Goal: Information Seeking & Learning: Learn about a topic

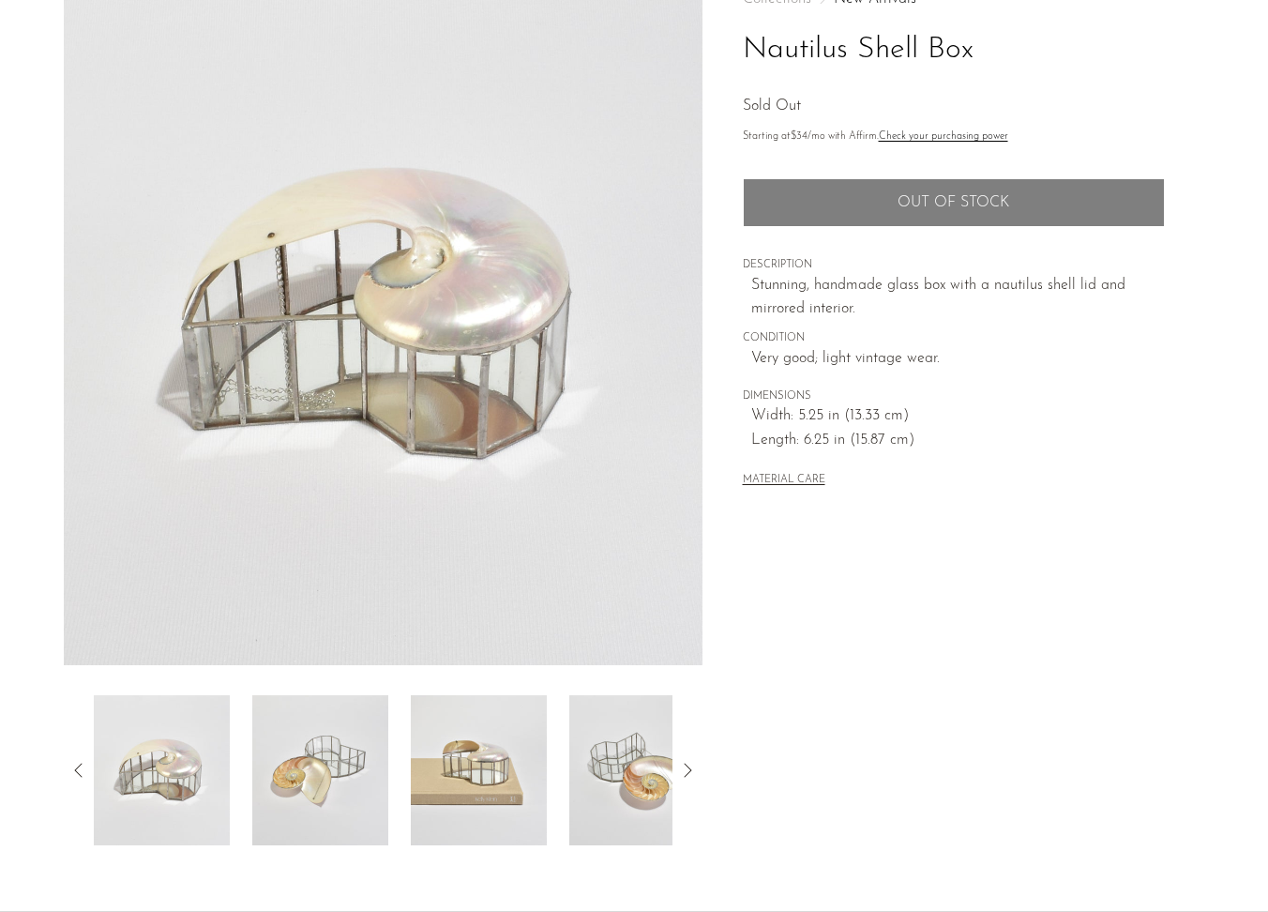
scroll to position [123, 0]
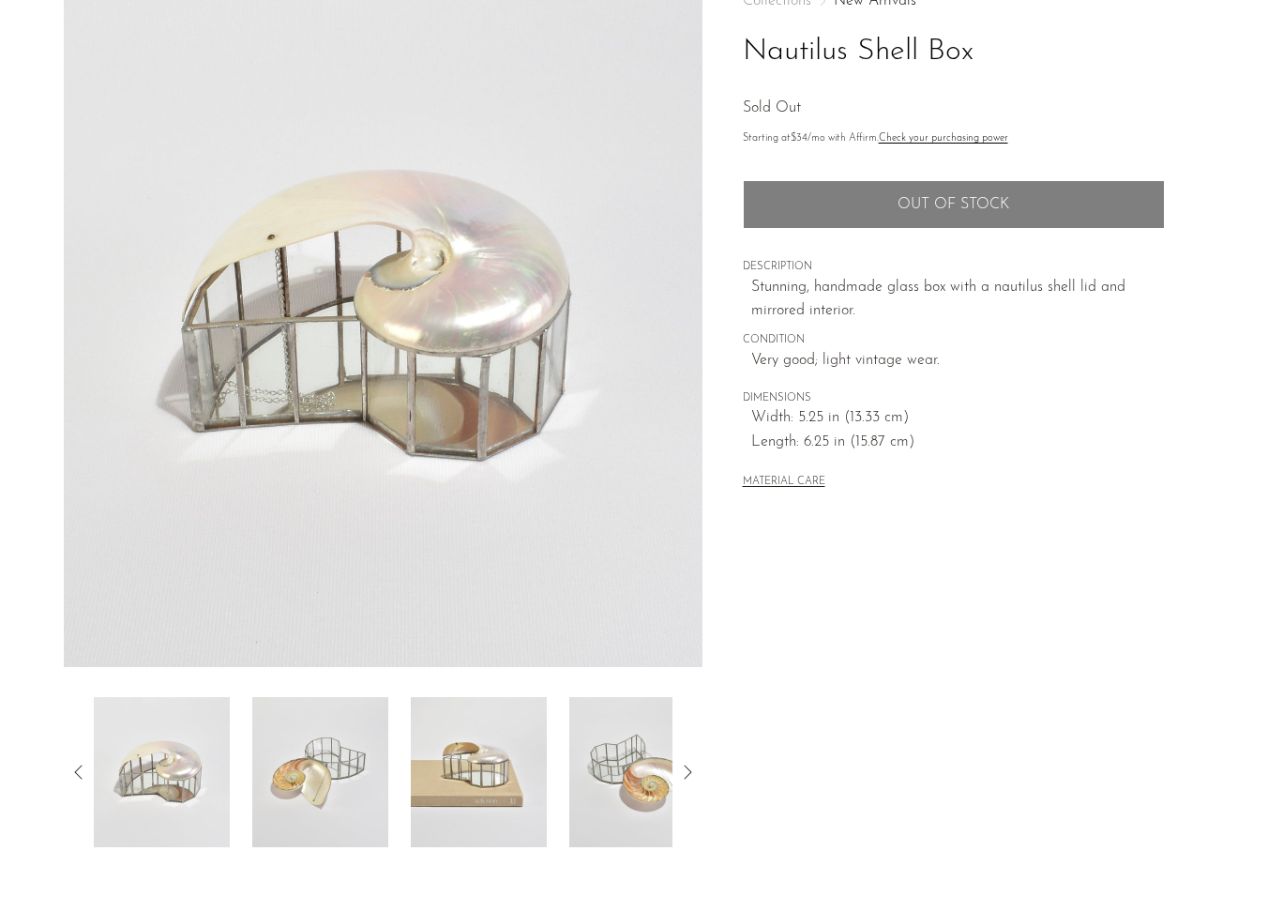
click at [323, 802] on img at bounding box center [320, 772] width 136 height 150
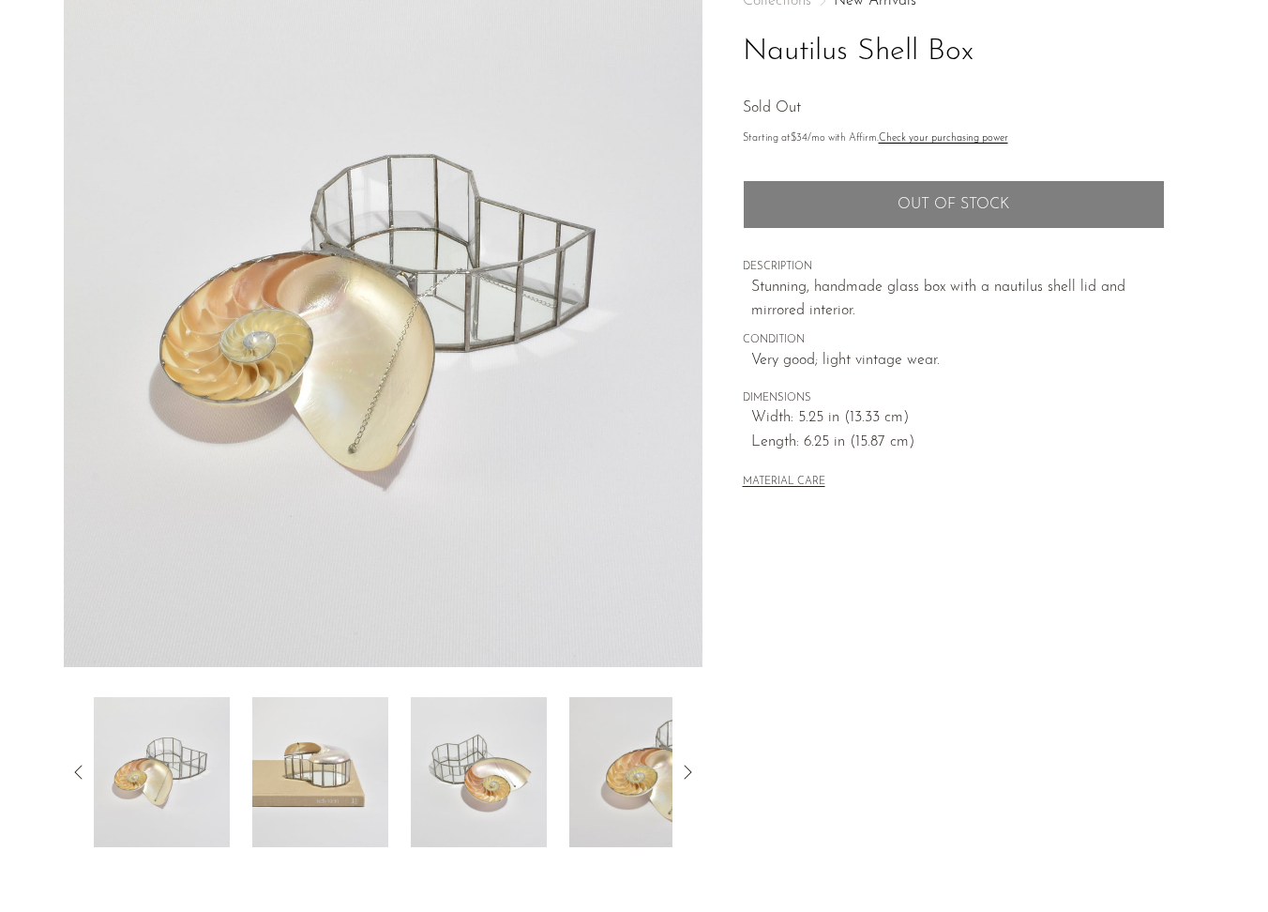
click at [323, 802] on img at bounding box center [320, 772] width 136 height 150
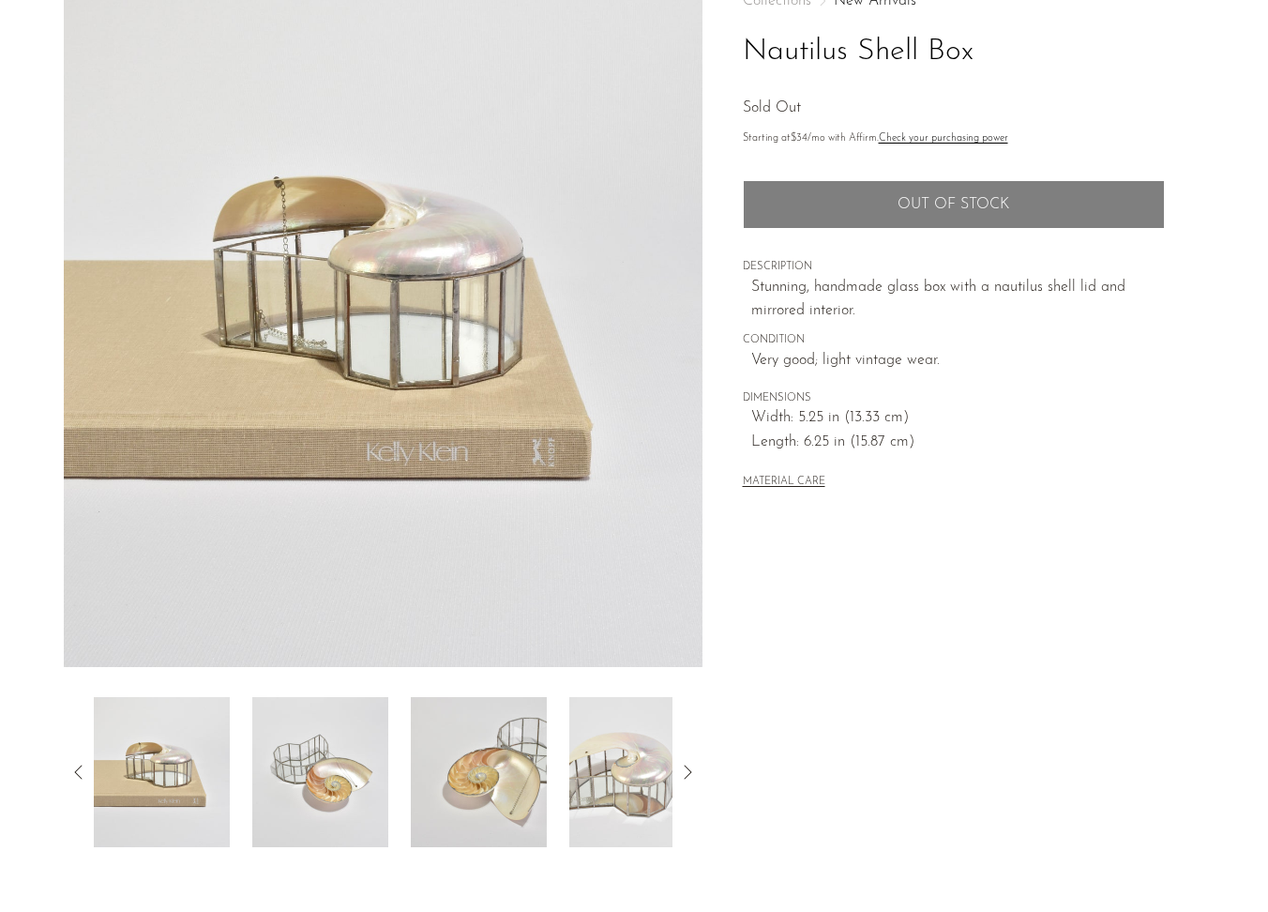
click at [586, 750] on img at bounding box center [637, 772] width 136 height 150
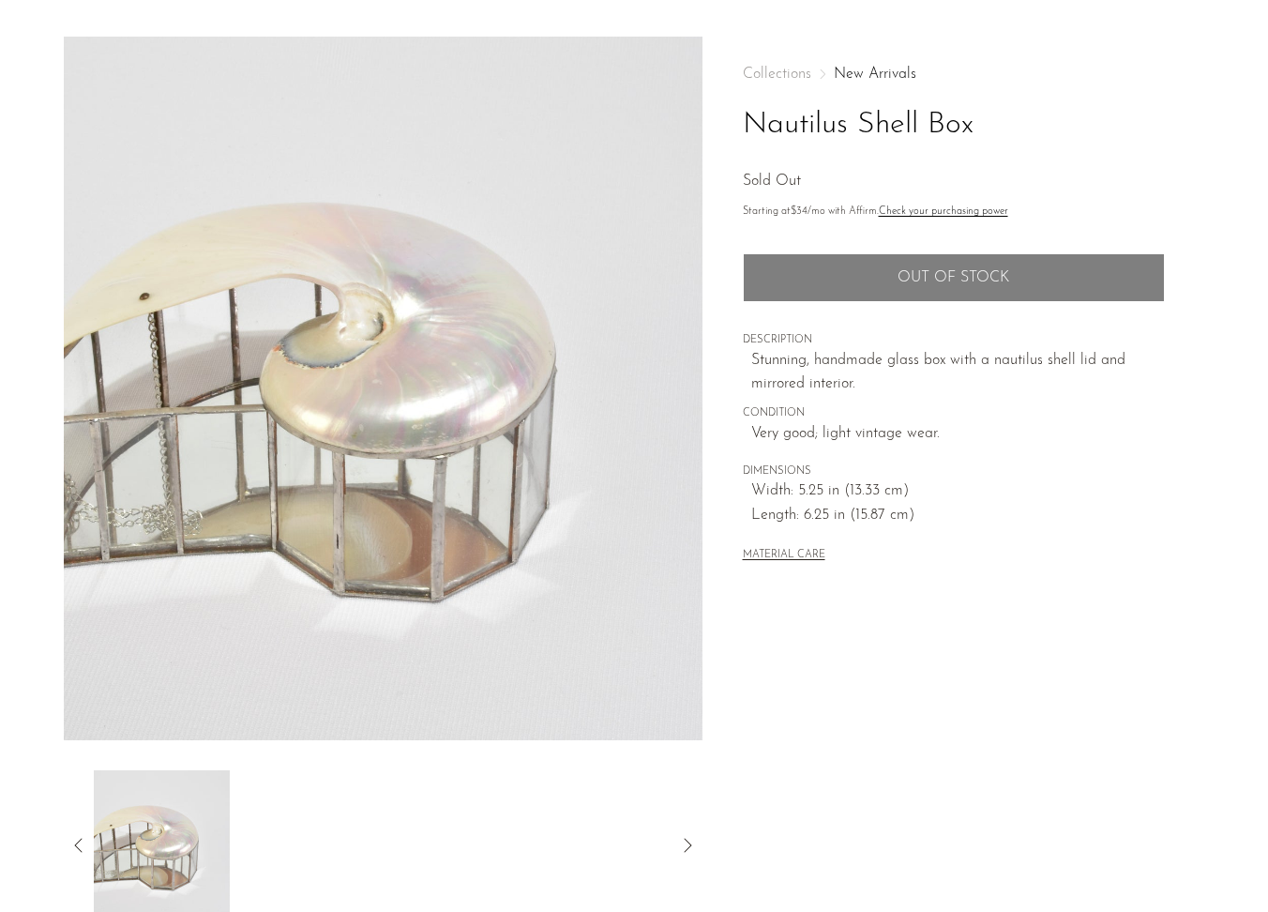
scroll to position [0, 0]
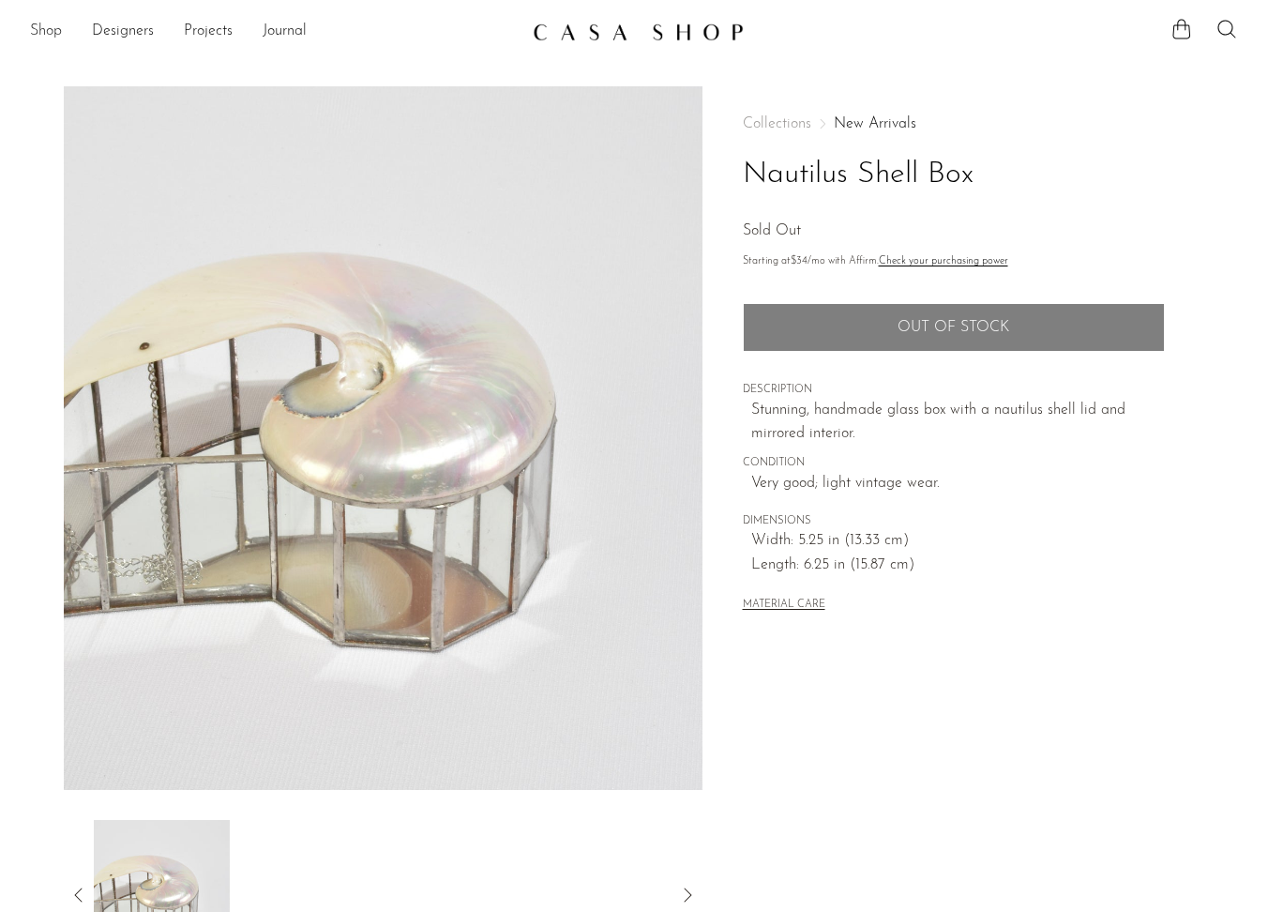
click at [47, 34] on link "Shop" at bounding box center [46, 32] width 32 height 24
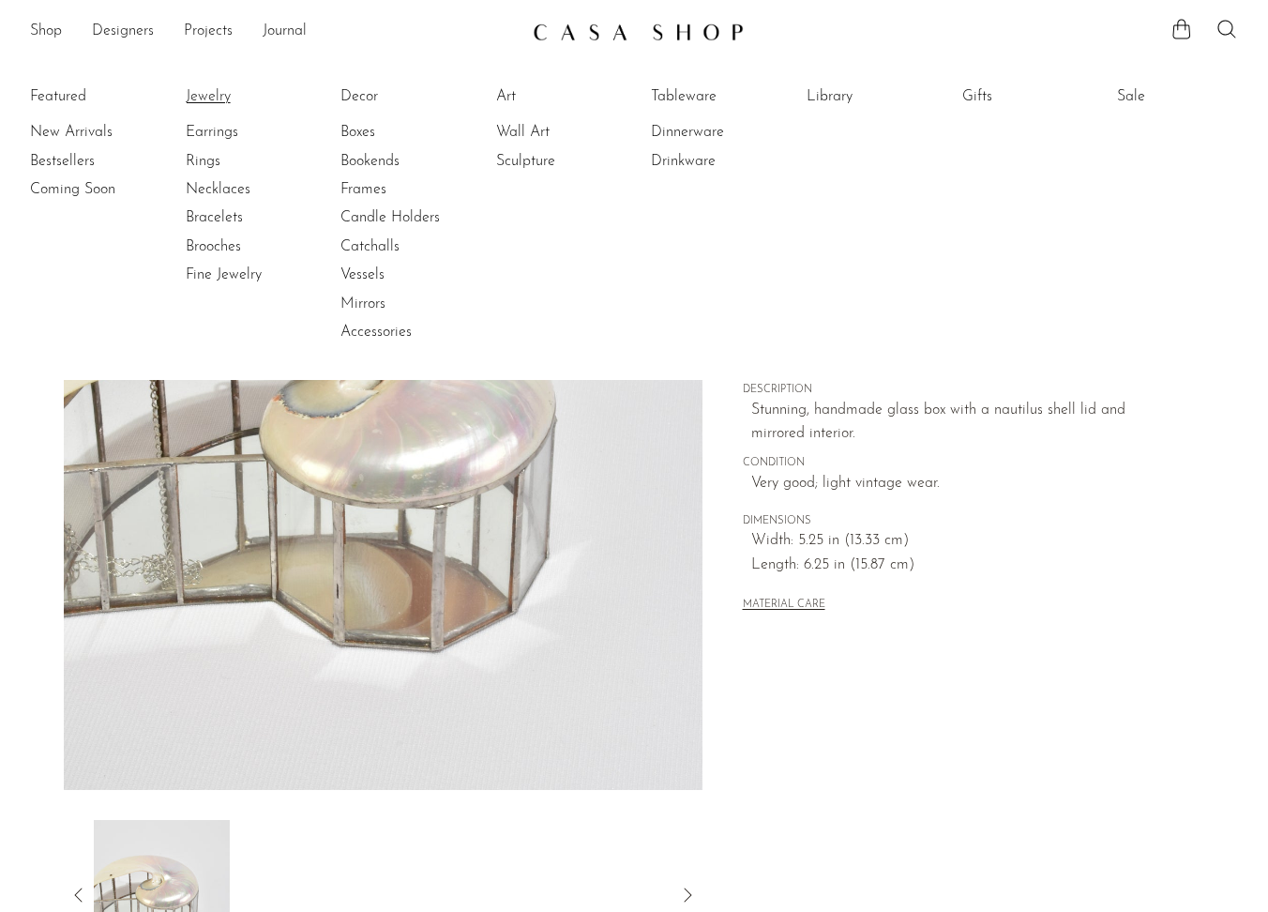
click at [210, 99] on link "Jewelry" at bounding box center [256, 96] width 141 height 21
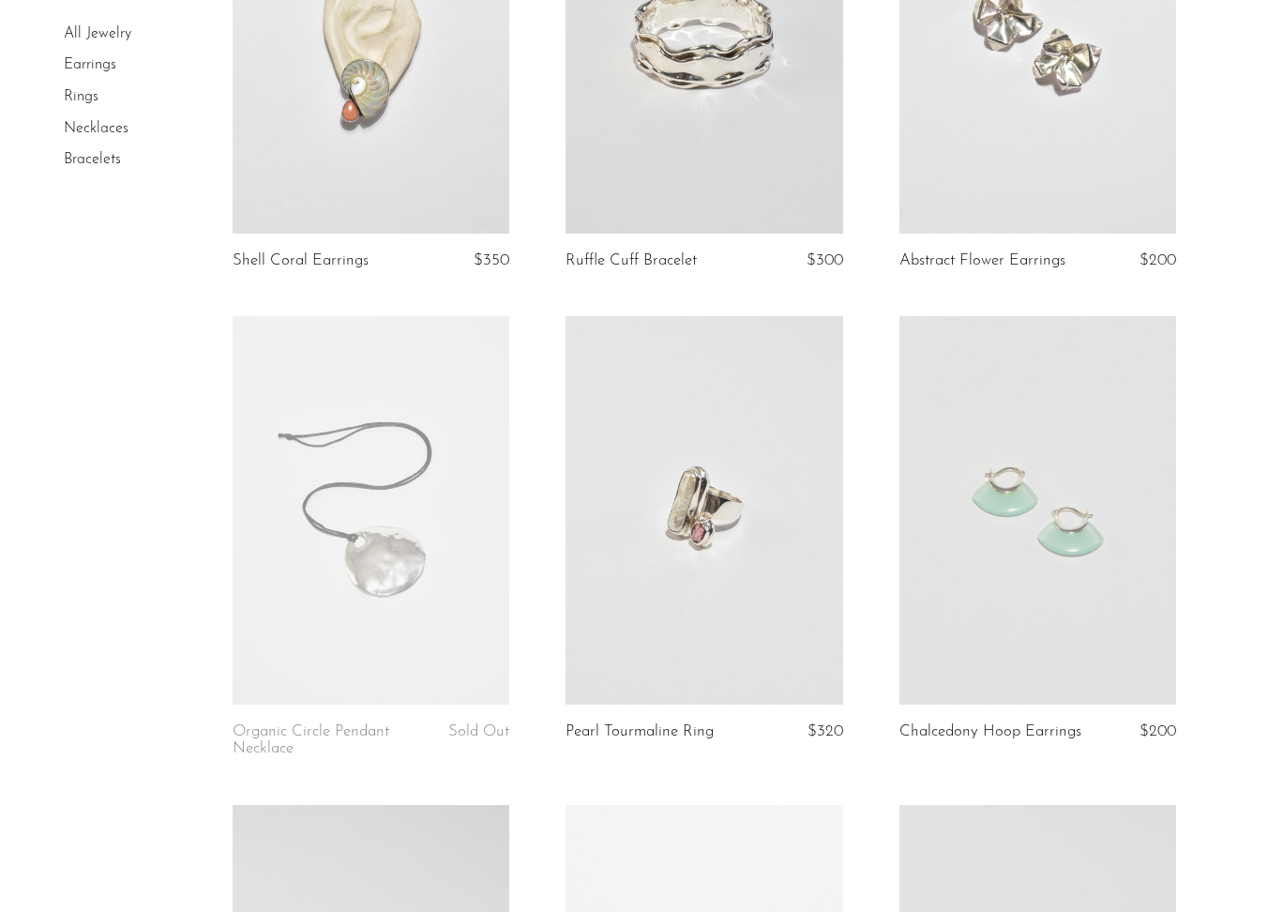
scroll to position [329, 0]
click at [407, 604] on link at bounding box center [372, 508] width 278 height 388
click at [986, 580] on link at bounding box center [1038, 508] width 278 height 388
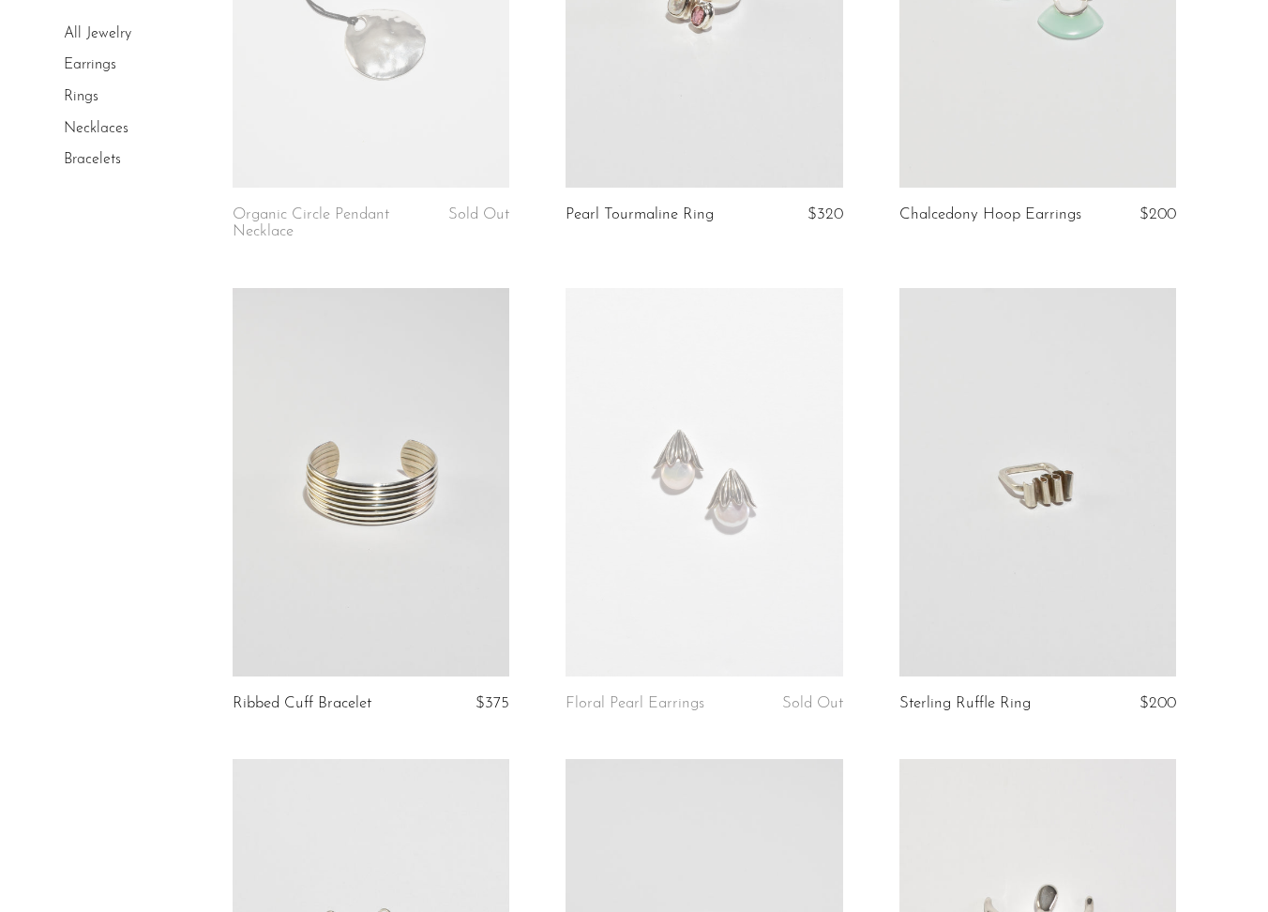
scroll to position [861, 0]
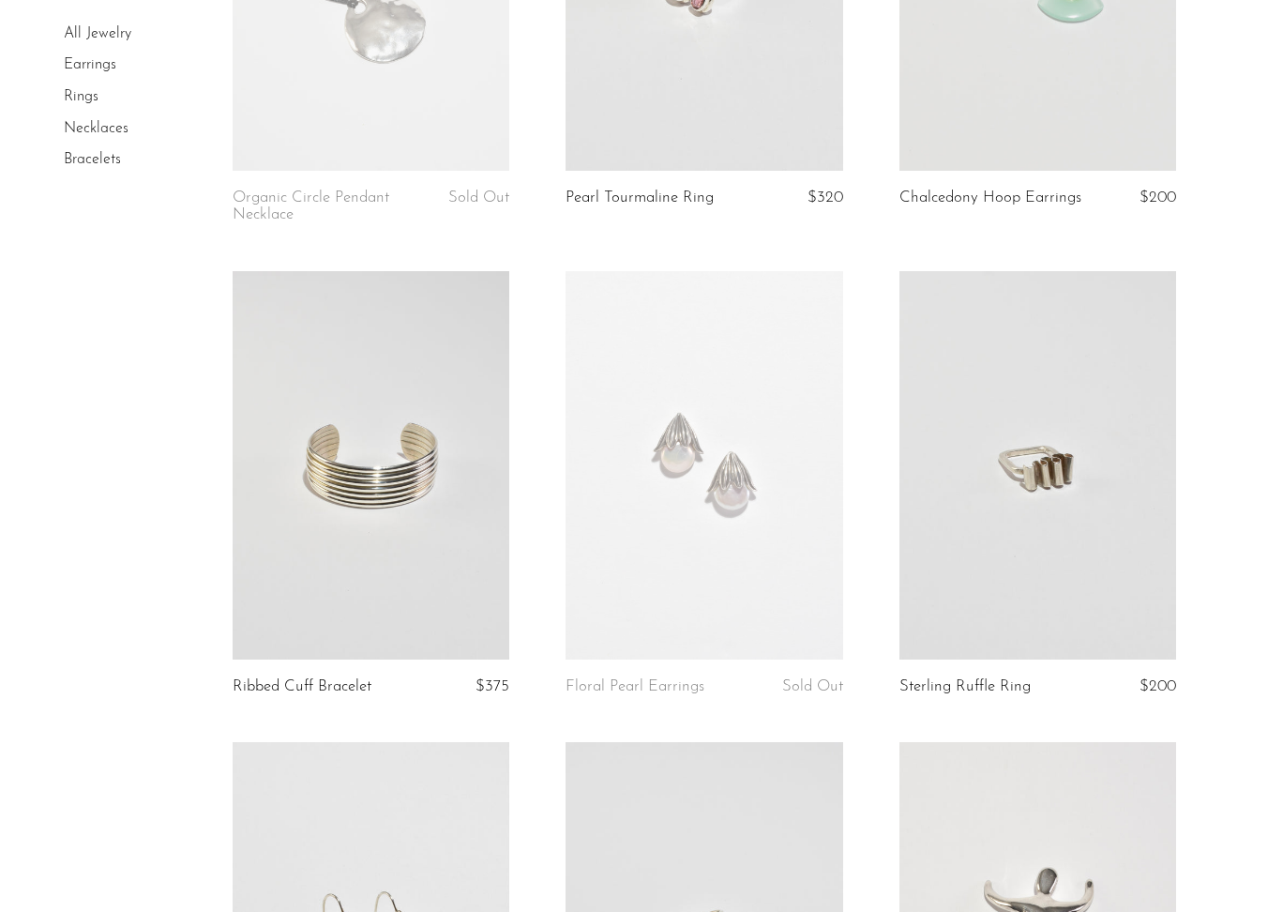
click at [770, 571] on link at bounding box center [704, 465] width 278 height 388
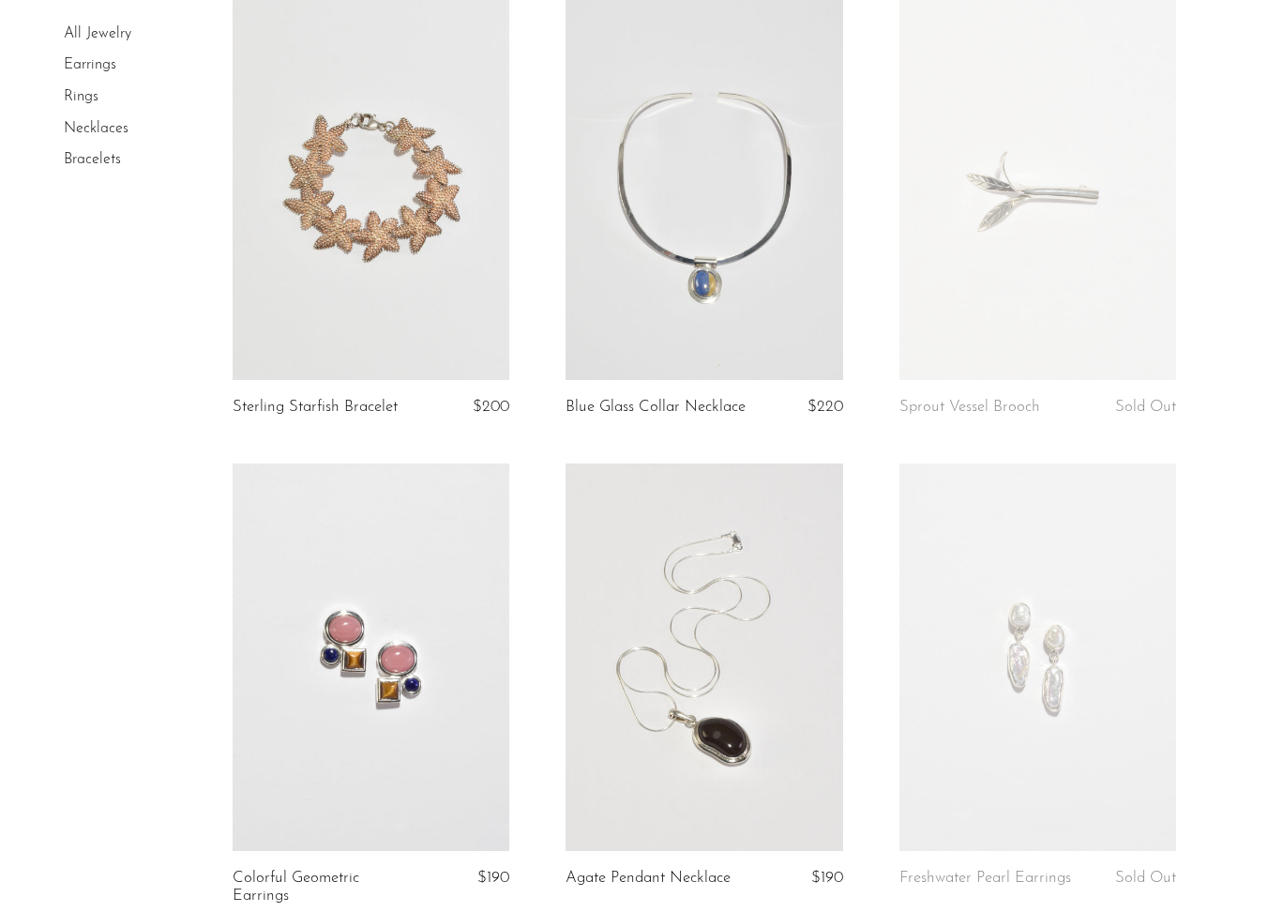
scroll to position [2588, 0]
click at [436, 686] on link at bounding box center [372, 656] width 278 height 388
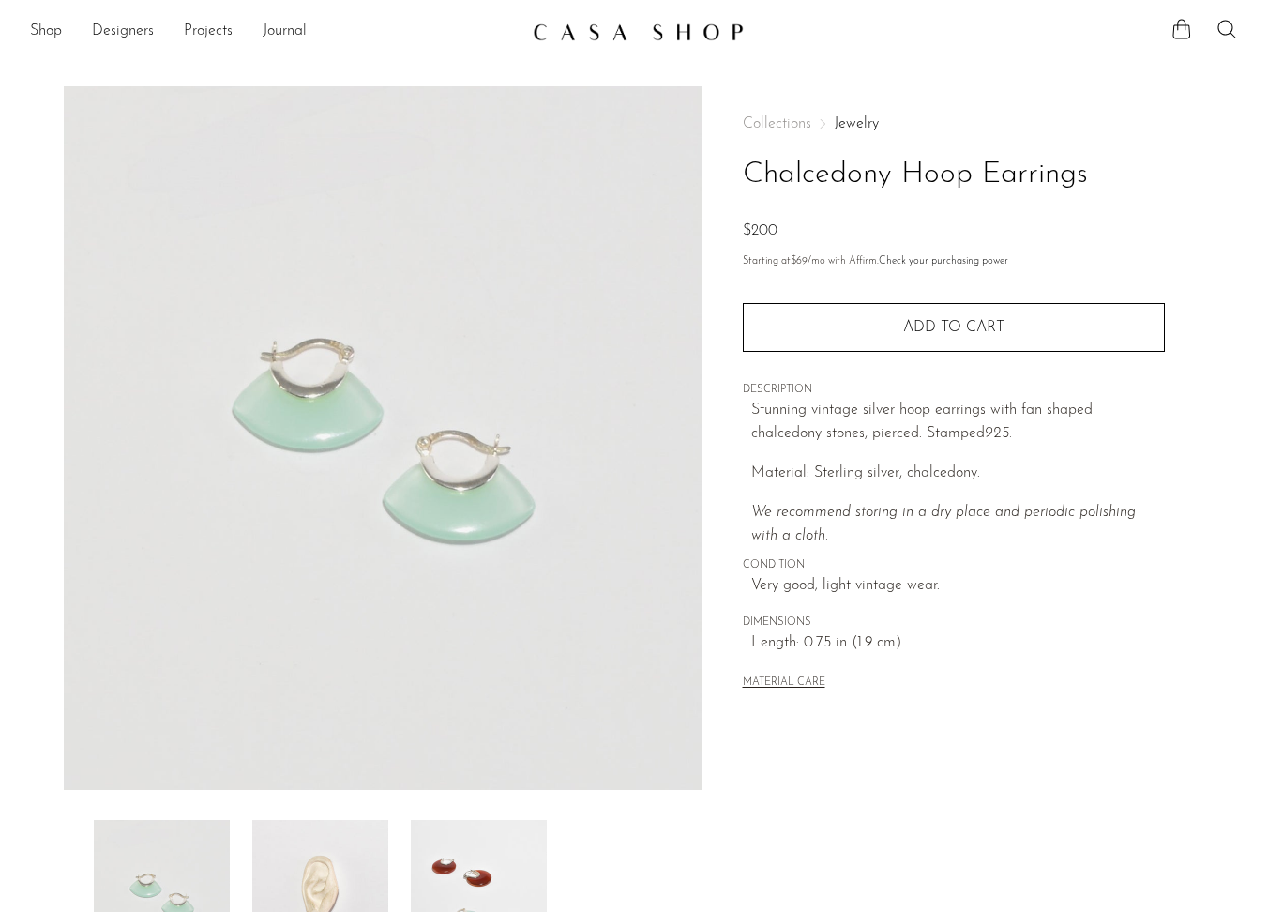
click at [363, 395] on img at bounding box center [383, 437] width 639 height 703
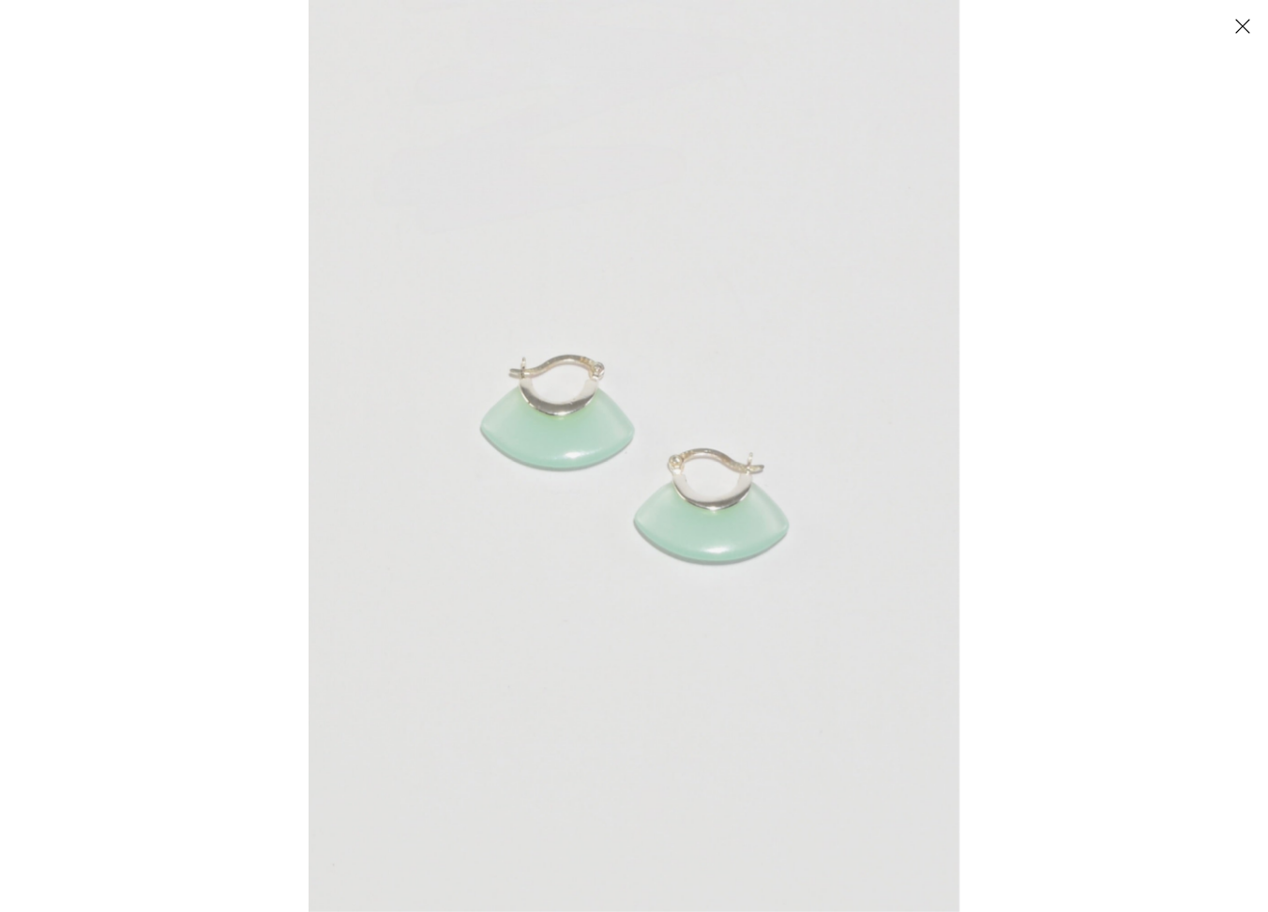
click at [1241, 23] on button "Close" at bounding box center [1242, 25] width 33 height 33
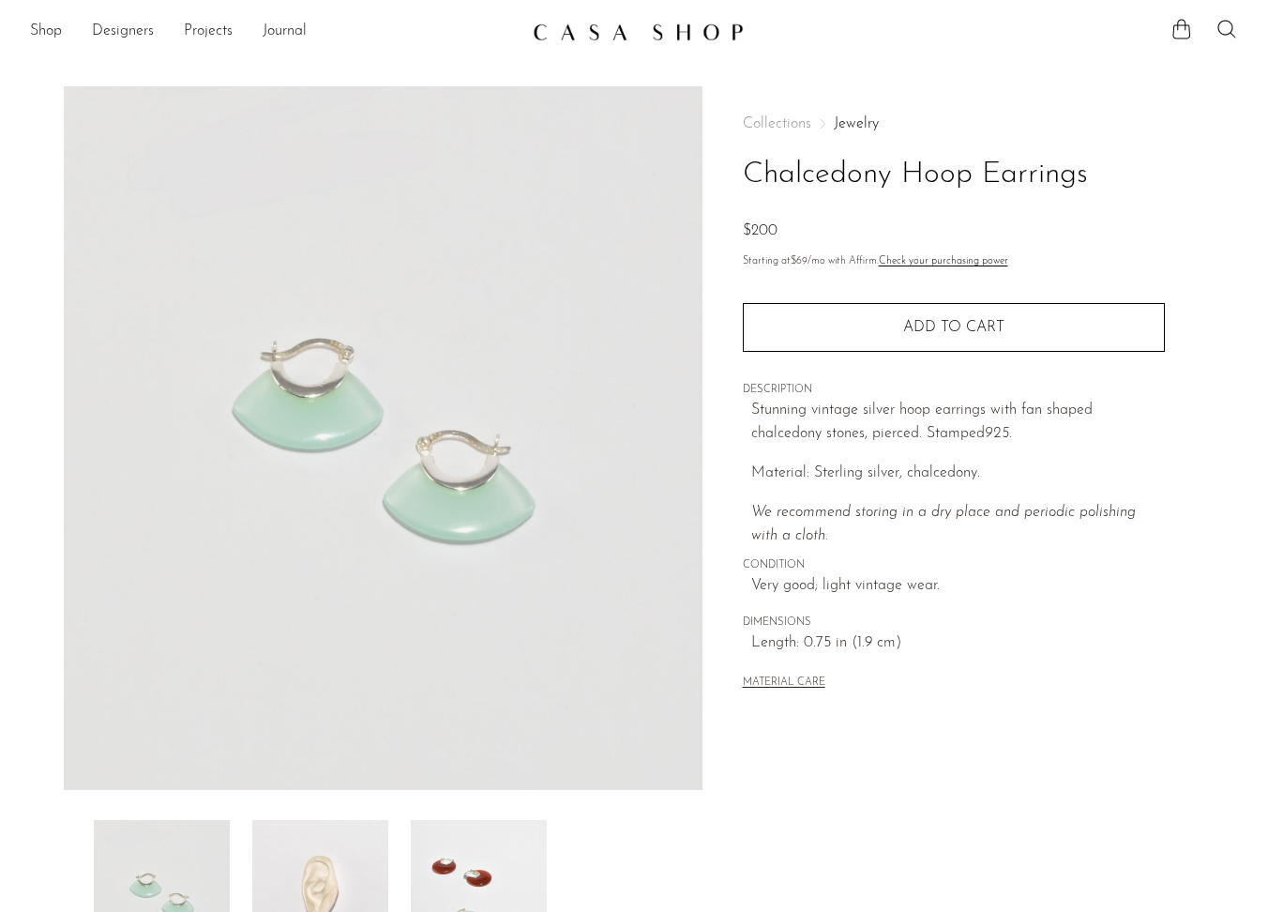
click at [501, 836] on img at bounding box center [479, 895] width 136 height 150
